Goal: Use online tool/utility: Utilize a website feature to perform a specific function

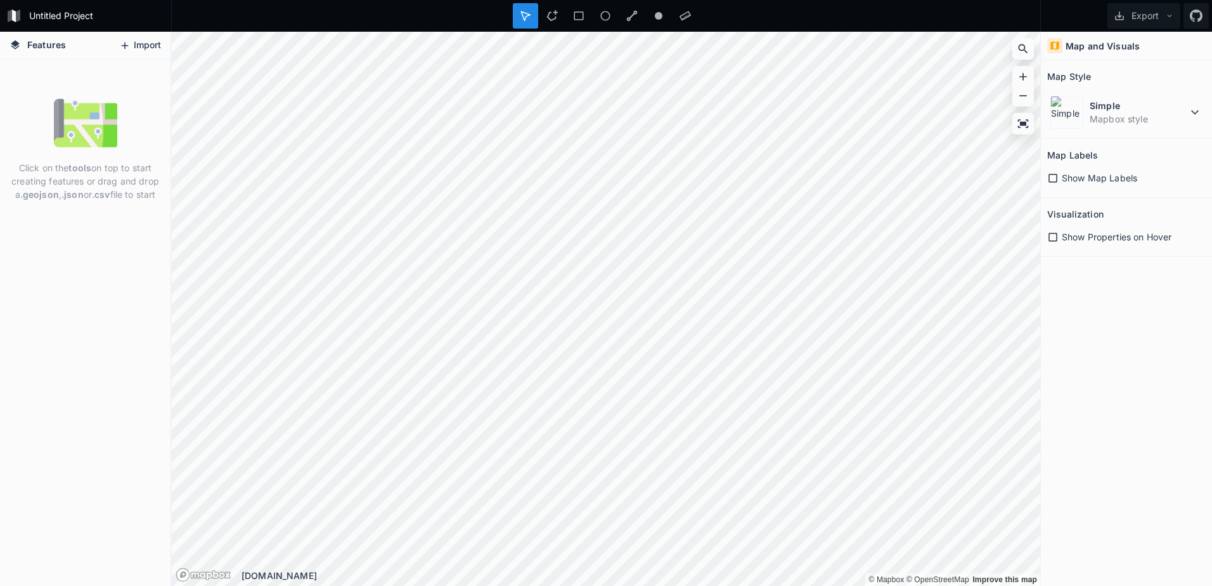
click at [141, 45] on button "Import" at bounding box center [140, 46] width 55 height 20
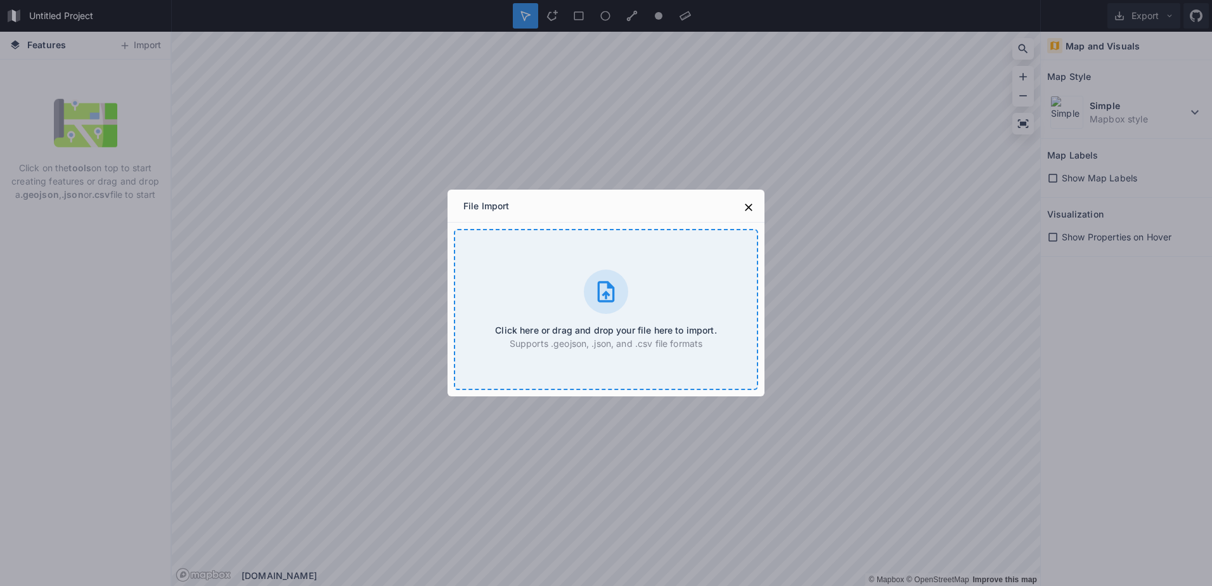
click at [538, 321] on div "Click here or drag and drop your file here to import. Supports .geojson, .json,…" at bounding box center [606, 309] width 304 height 161
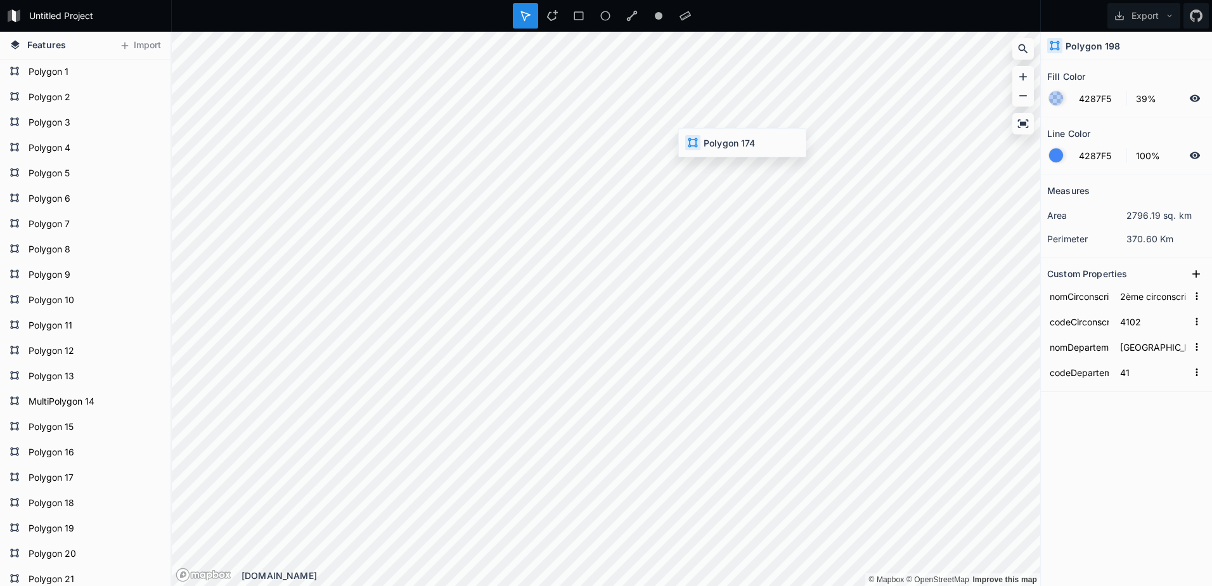
type input "1ère circonscription"
type input "3601"
type input "Indre"
type input "36"
type input "1801"
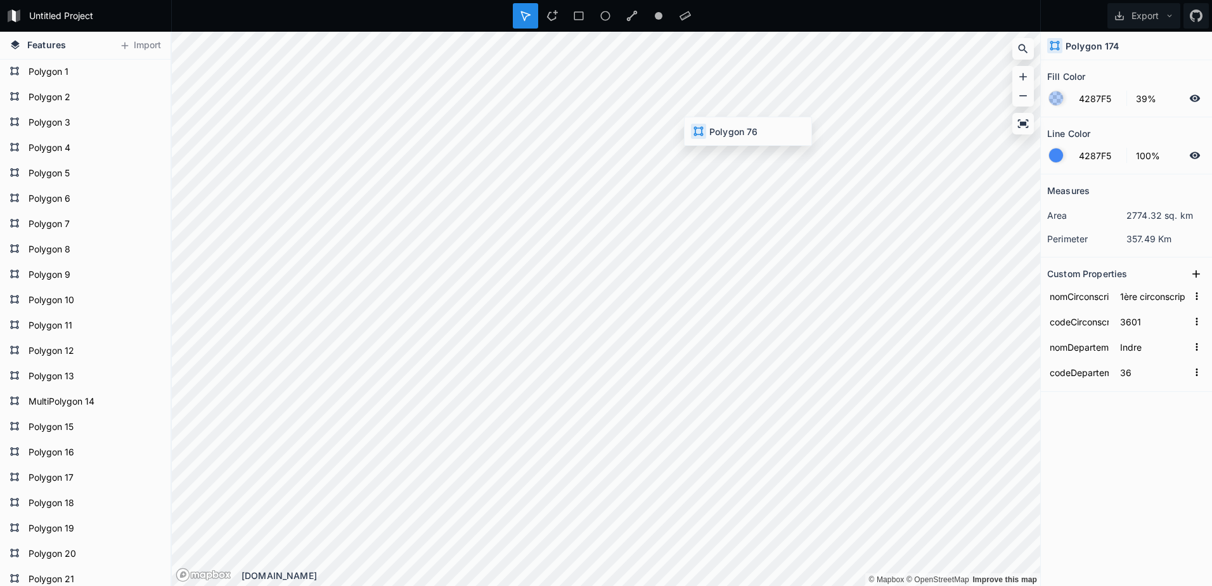
type input "[PERSON_NAME]"
type input "18"
click at [1175, 16] on button "Export" at bounding box center [1144, 15] width 73 height 25
click at [1147, 79] on div "Export as .geojson" at bounding box center [1142, 73] width 127 height 26
